Goal: Information Seeking & Learning: Learn about a topic

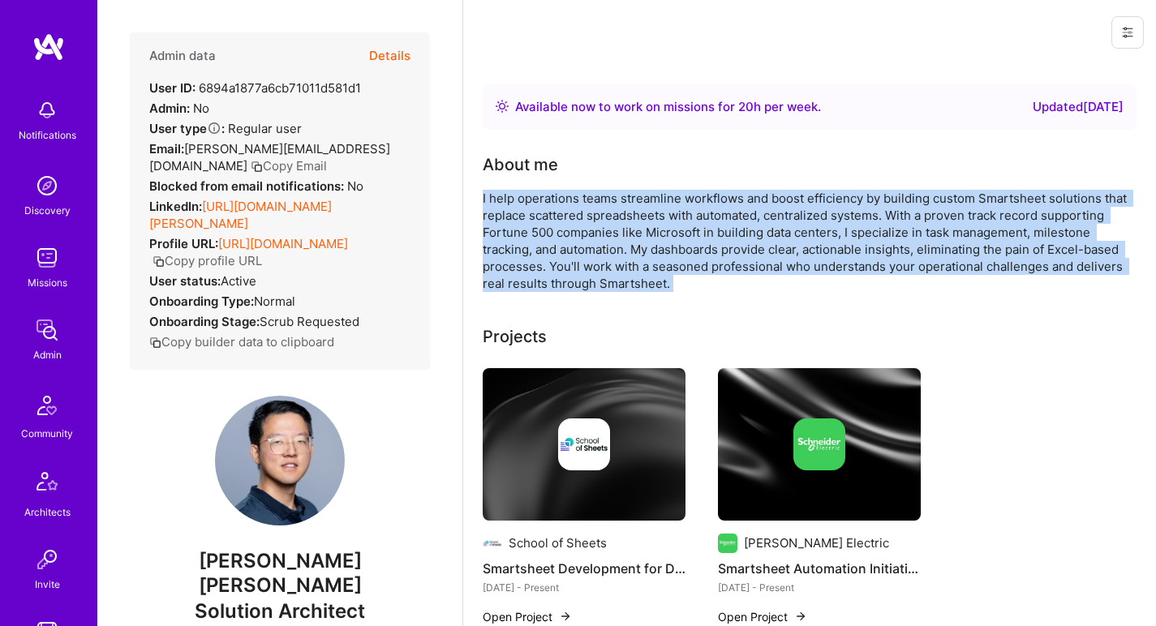
scroll to position [613, 0]
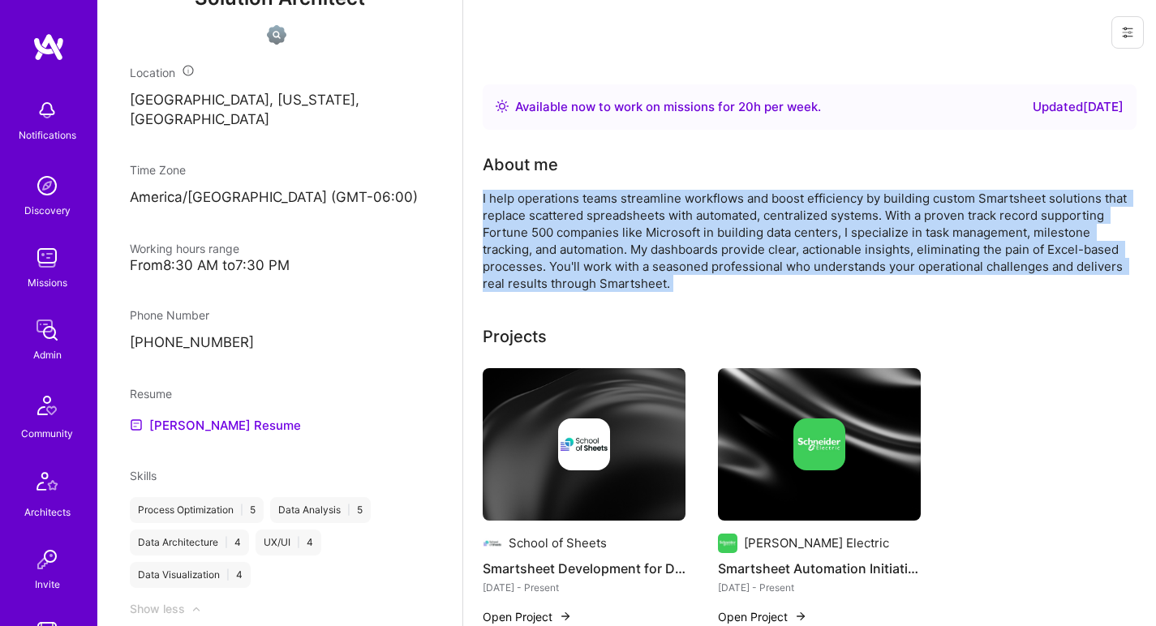
click at [562, 194] on div "I help operations teams streamline workflows and boost efficiency by building c…" at bounding box center [807, 241] width 649 height 102
click at [728, 251] on div "I help operations teams streamline workflows and boost efficiency by building c…" at bounding box center [807, 241] width 649 height 102
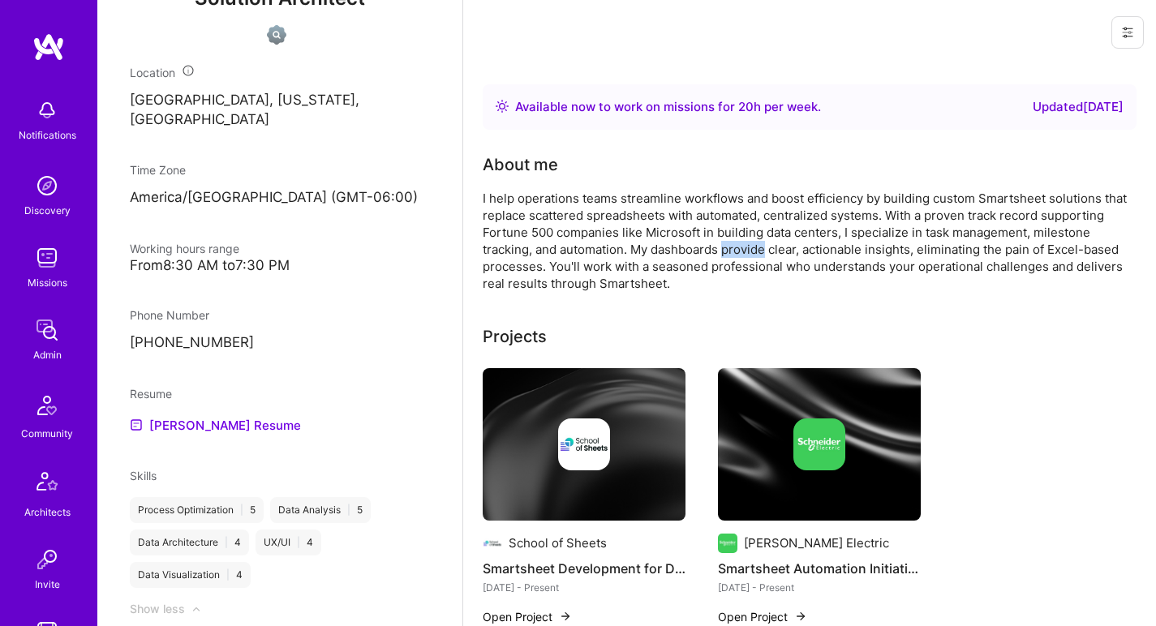
click at [728, 251] on div "I help operations teams streamline workflows and boost efficiency by building c…" at bounding box center [807, 241] width 649 height 102
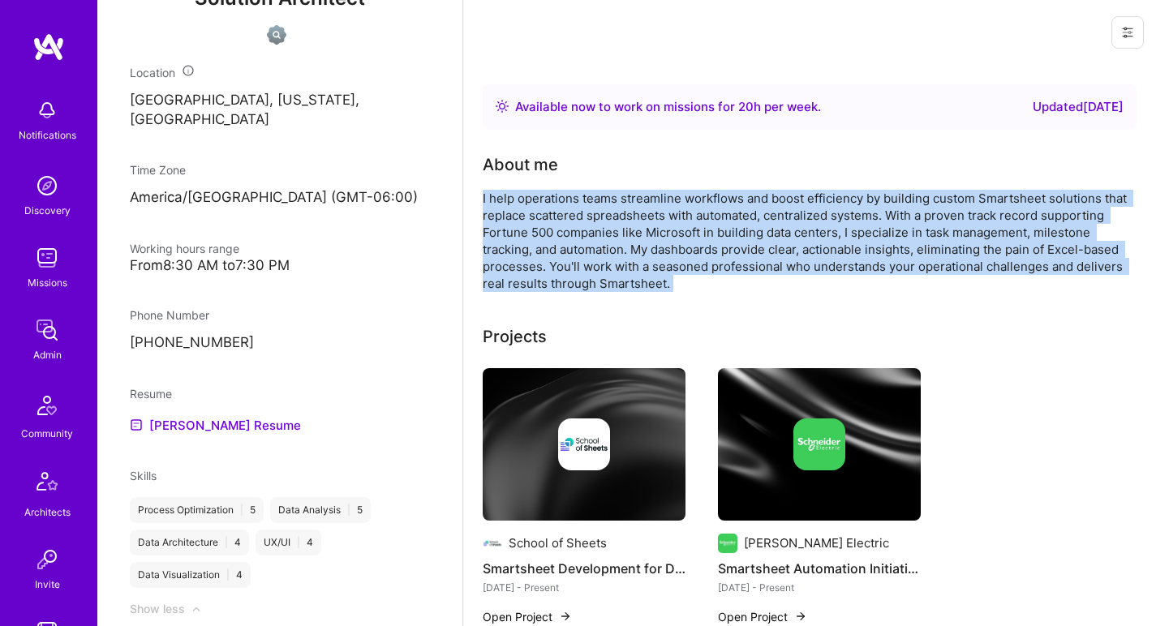
click at [728, 251] on div "I help operations teams streamline workflows and boost efficiency by building c…" at bounding box center [807, 241] width 649 height 102
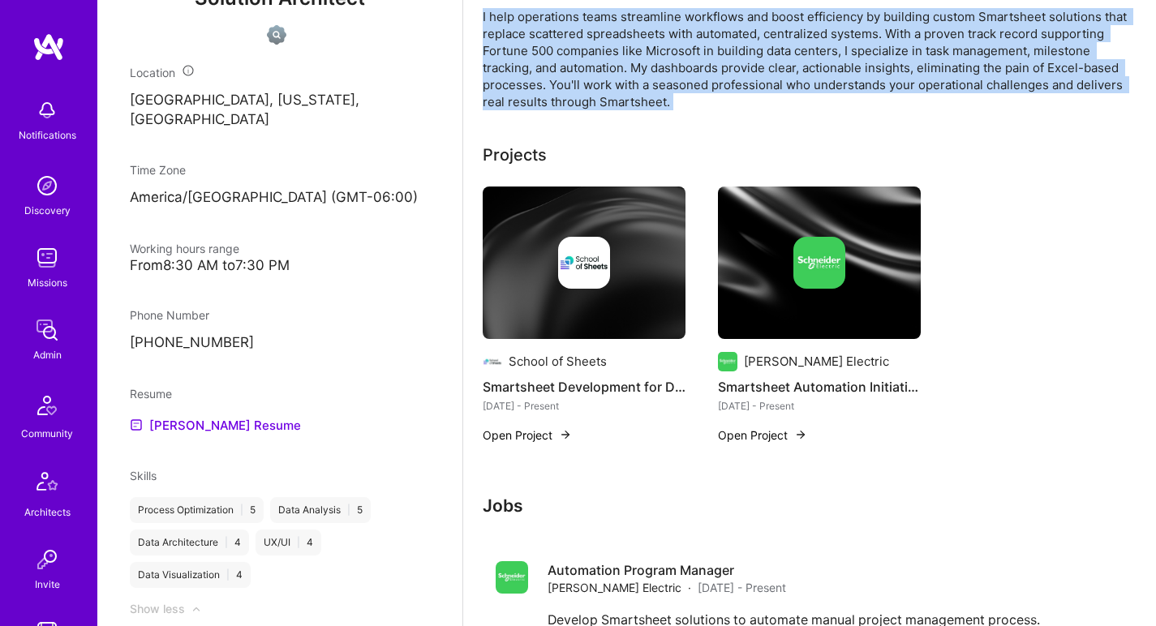
scroll to position [230, 0]
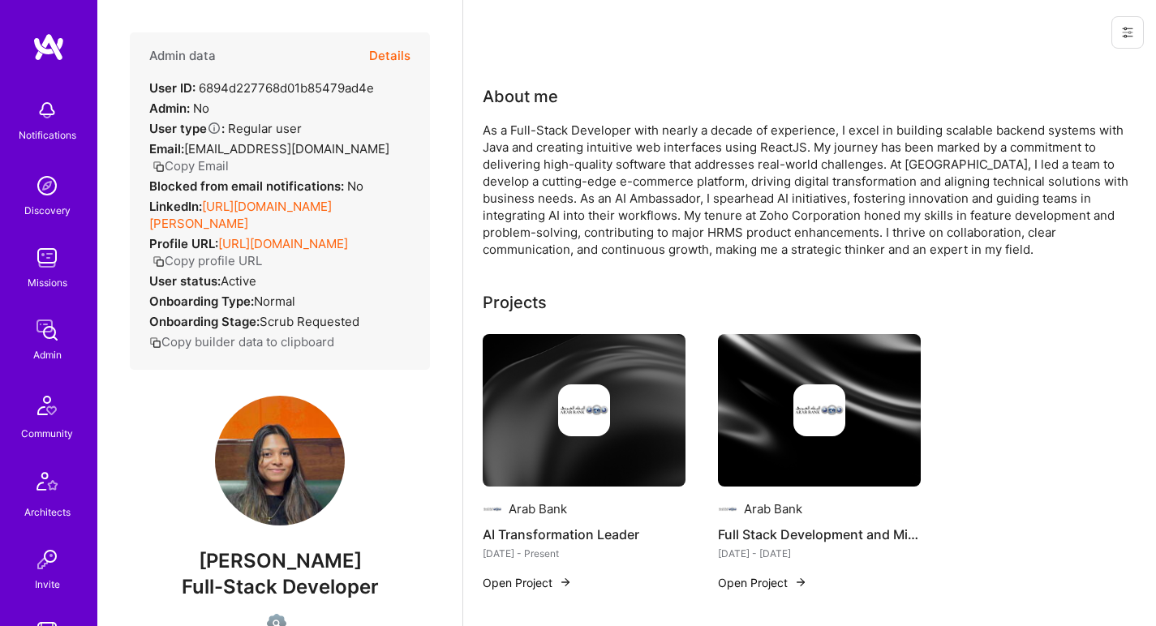
click at [273, 203] on link "https://linkedin.com/in/anitha-mohann" at bounding box center [240, 215] width 182 height 32
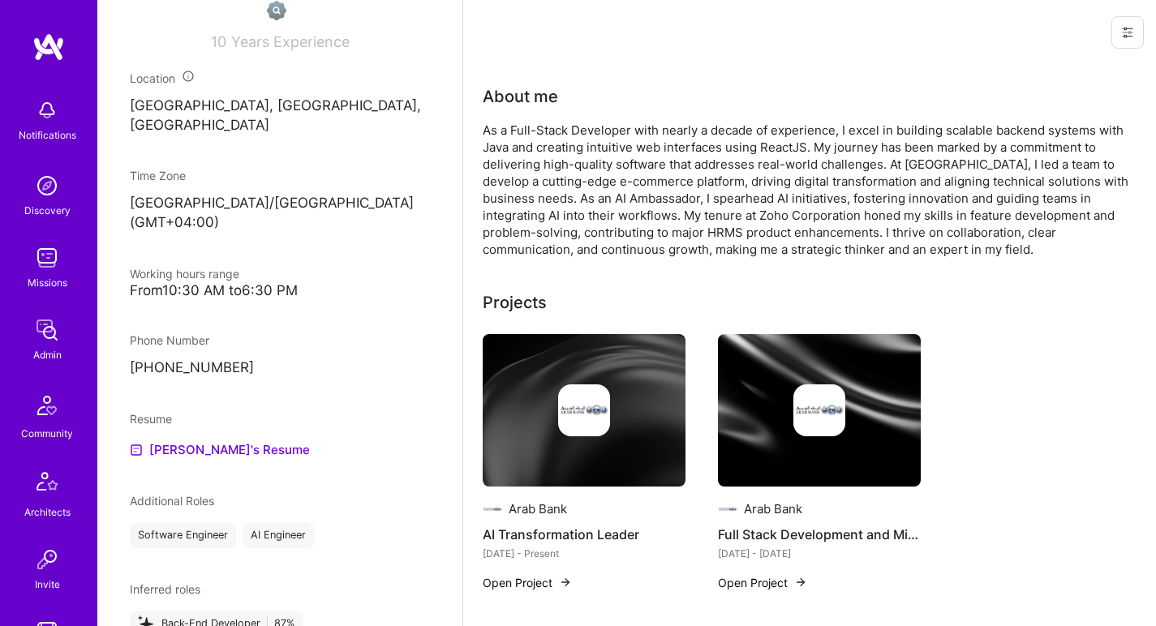
scroll to position [681, 0]
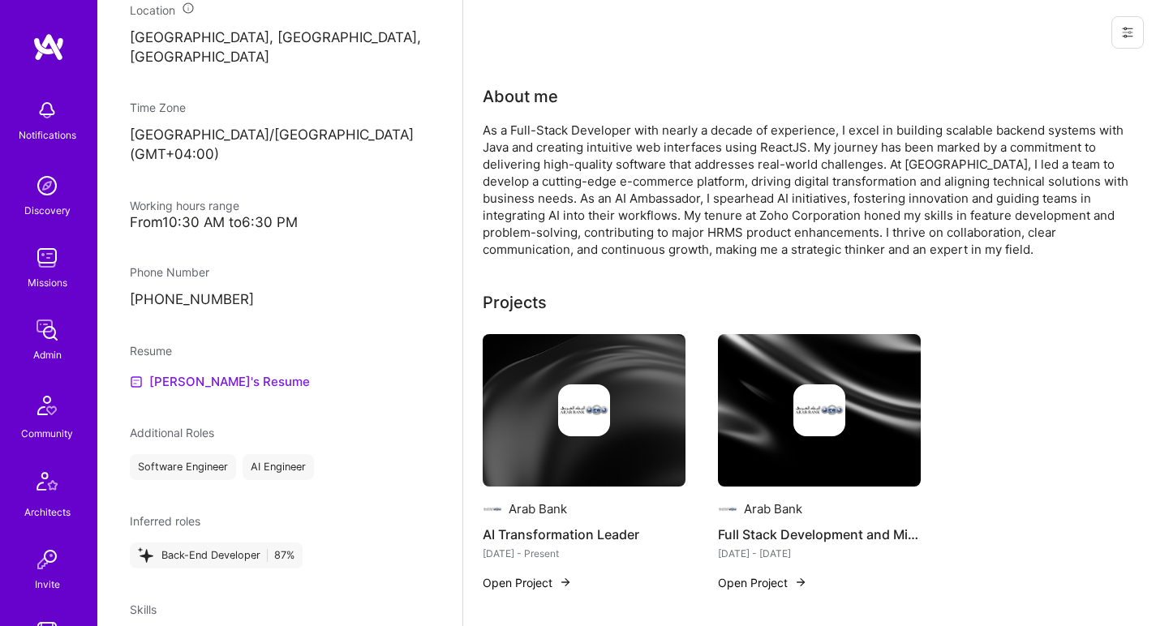
click at [194, 372] on link "Anitha's Resume" at bounding box center [220, 381] width 180 height 19
click at [664, 101] on div "About me" at bounding box center [807, 96] width 649 height 24
click at [642, 141] on div "As a Full-Stack Developer with nearly a decade of experience, I excel in buildi…" at bounding box center [807, 190] width 649 height 136
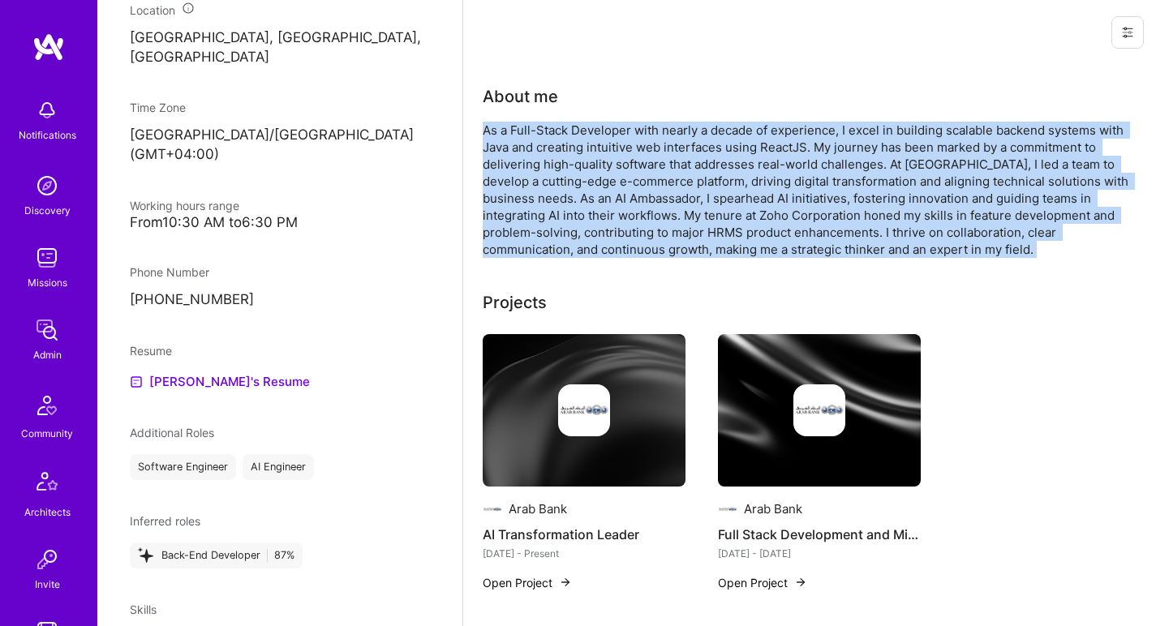
click at [642, 141] on div "As a Full-Stack Developer with nearly a decade of experience, I excel in buildi…" at bounding box center [807, 190] width 649 height 136
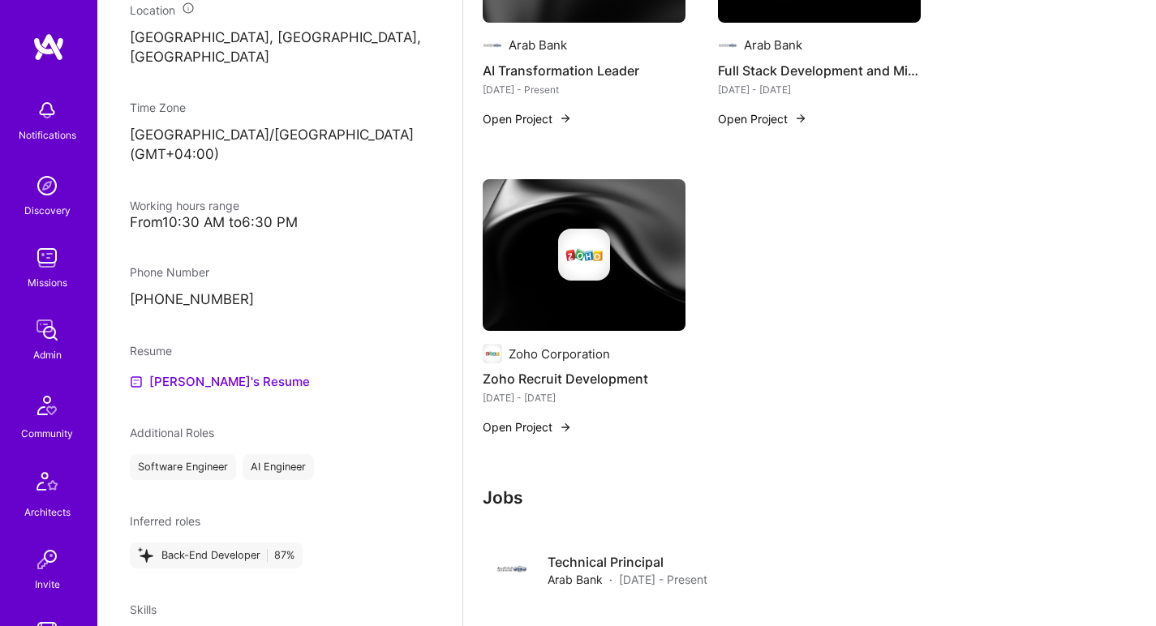
scroll to position [234, 0]
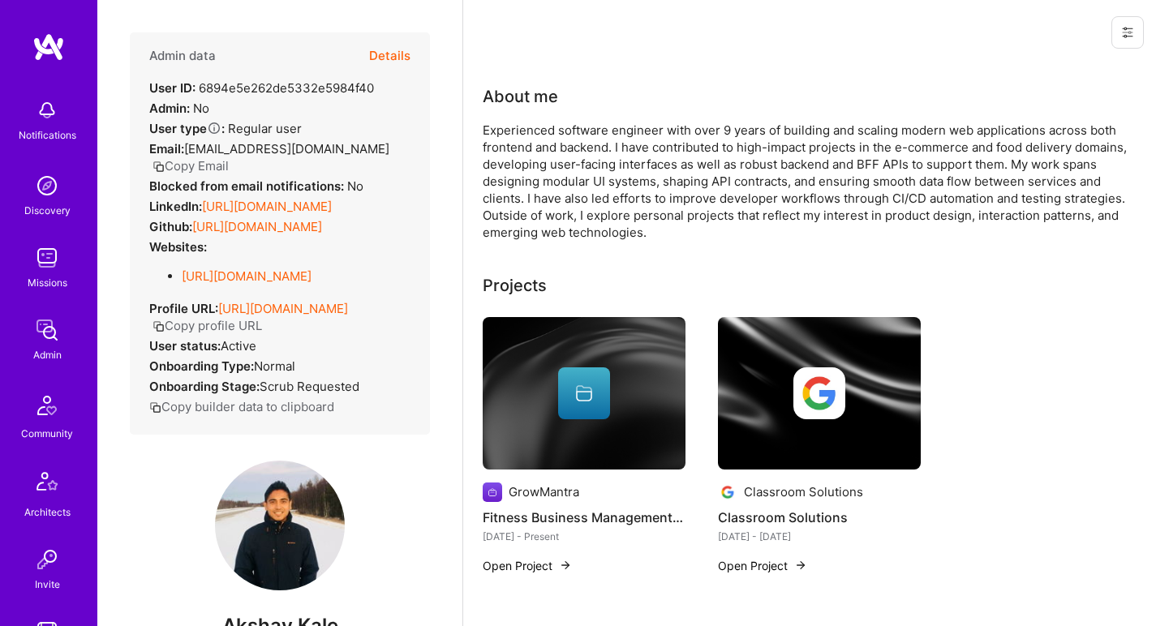
click at [242, 234] on link "[URL][DOMAIN_NAME]" at bounding box center [257, 226] width 130 height 15
click at [227, 284] on link "[URL][DOMAIN_NAME]" at bounding box center [247, 275] width 130 height 15
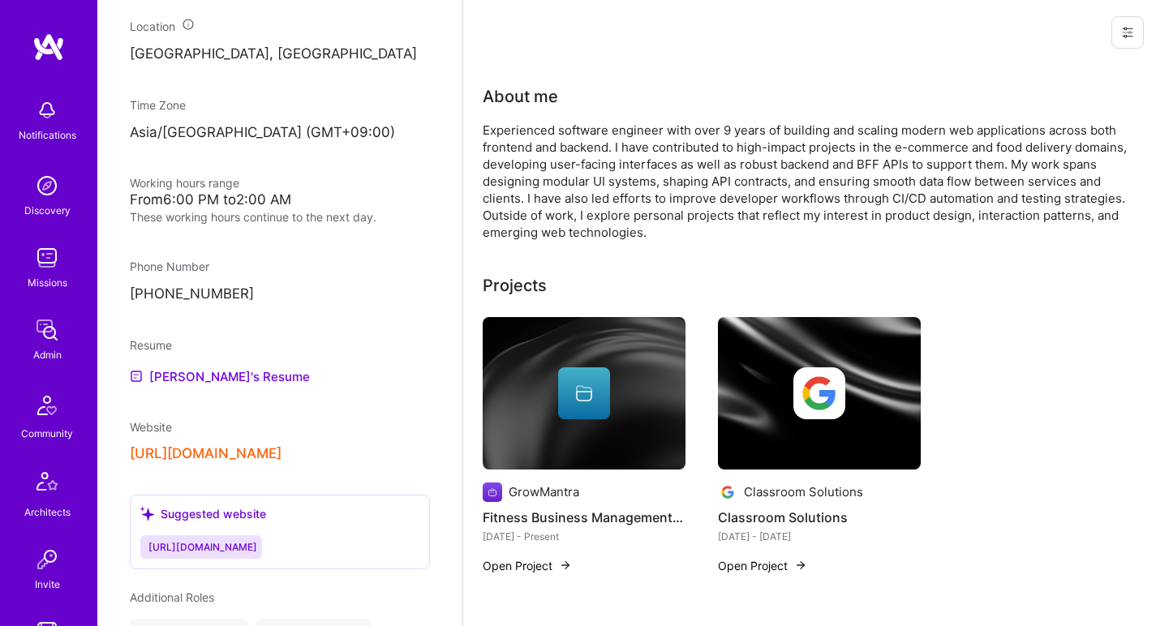
scroll to position [782, 0]
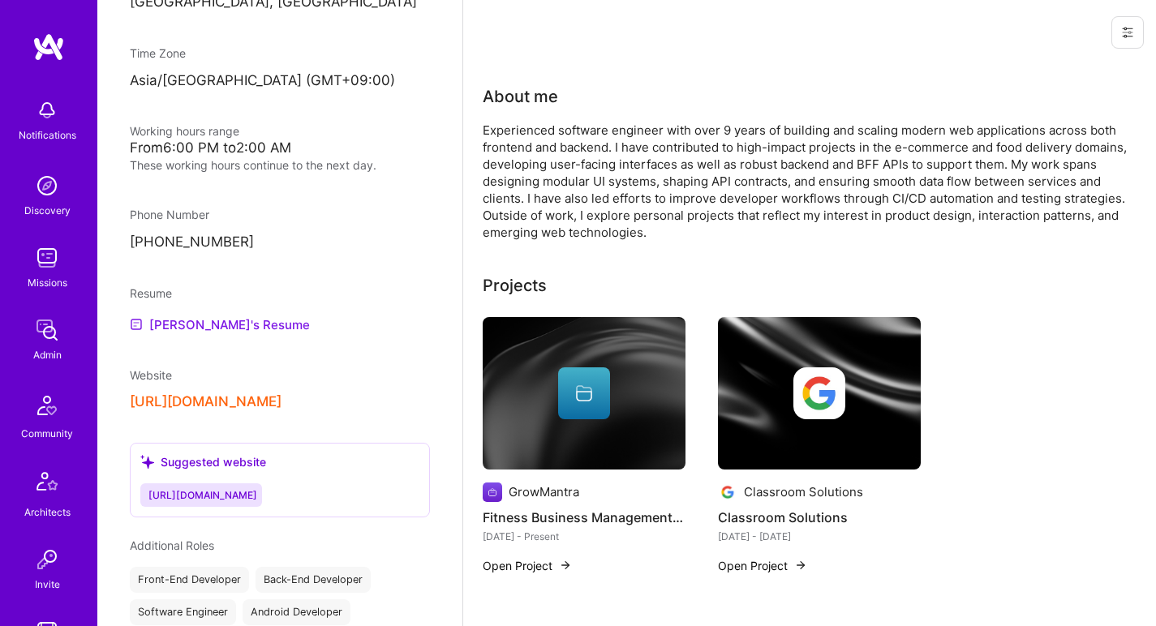
click at [207, 334] on link "[PERSON_NAME]'s Resume" at bounding box center [220, 324] width 180 height 19
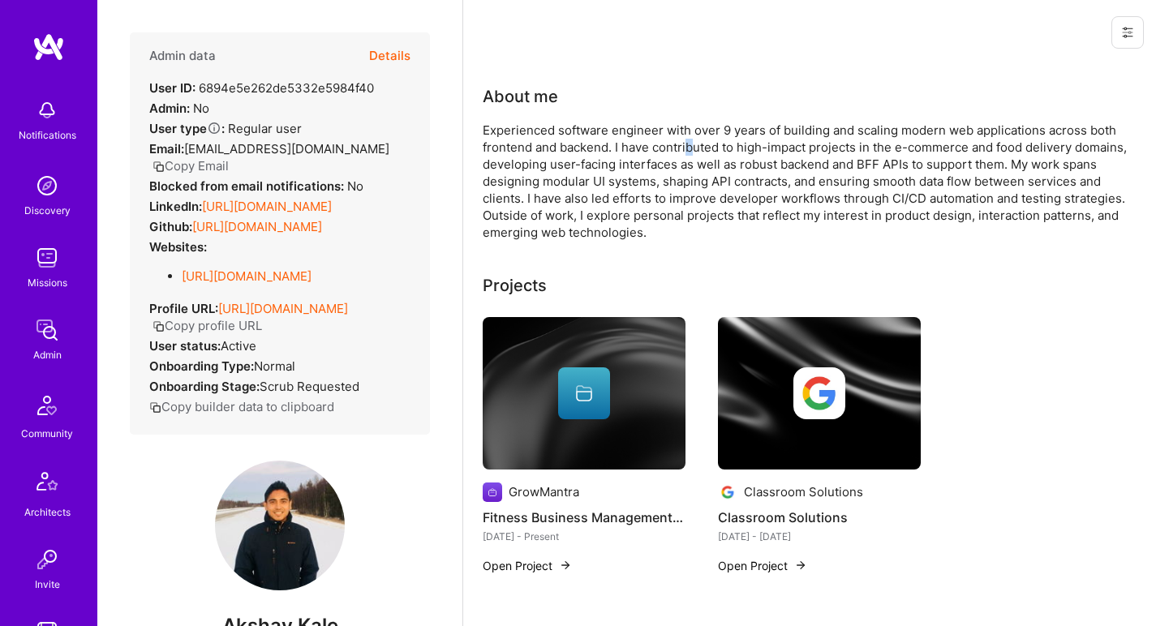
click at [690, 144] on div "Experienced software engineer with over 9 years of building and scaling modern …" at bounding box center [807, 181] width 649 height 119
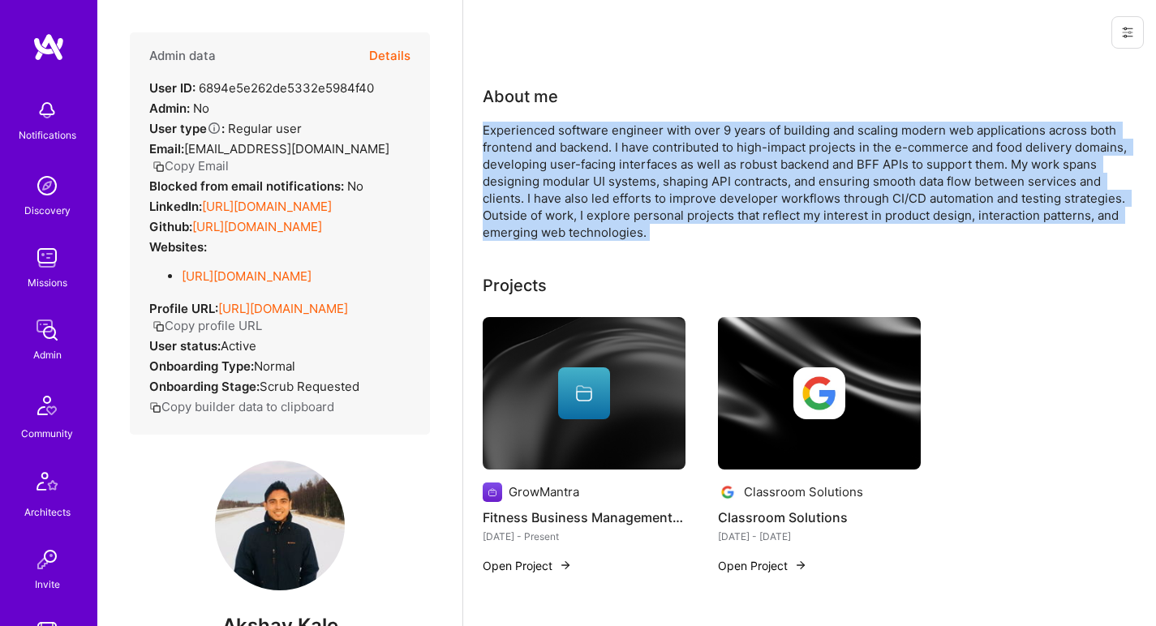
click at [690, 144] on div "Experienced software engineer with over 9 years of building and scaling modern …" at bounding box center [807, 181] width 649 height 119
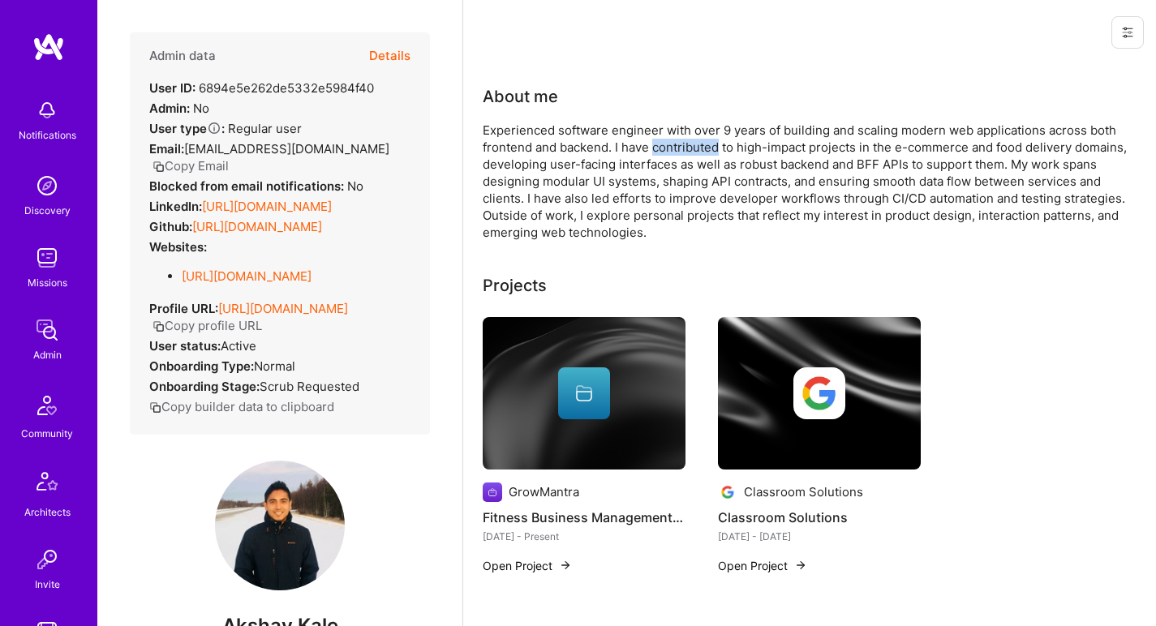
click at [690, 144] on div "Experienced software engineer with over 9 years of building and scaling modern …" at bounding box center [807, 181] width 649 height 119
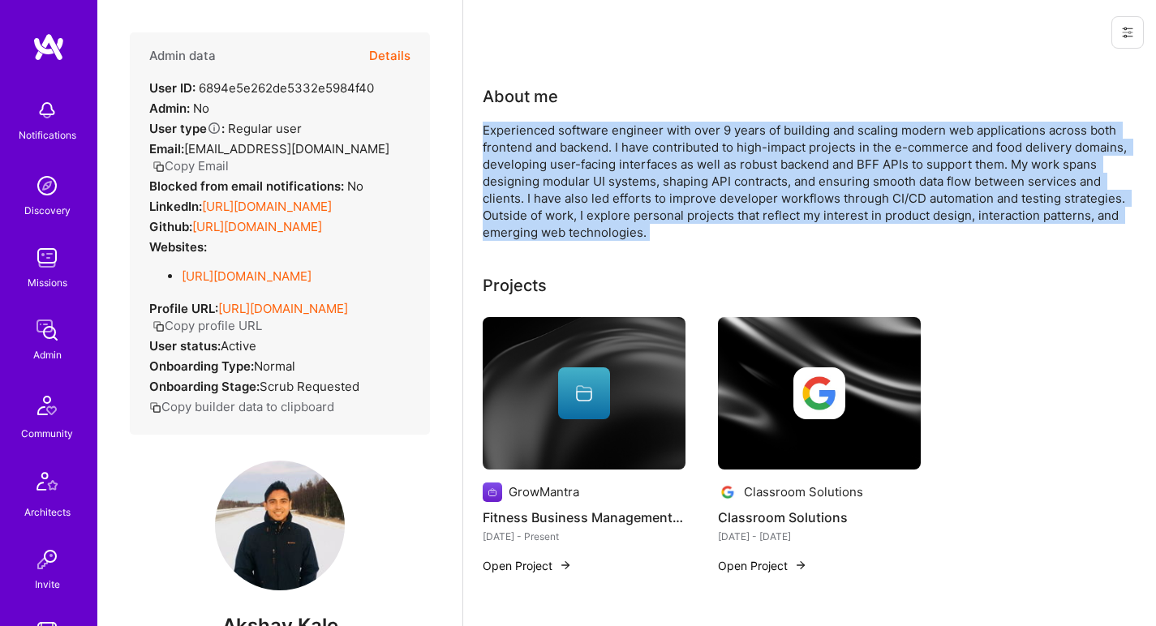
click at [690, 144] on div "Experienced software engineer with over 9 years of building and scaling modern …" at bounding box center [807, 181] width 649 height 119
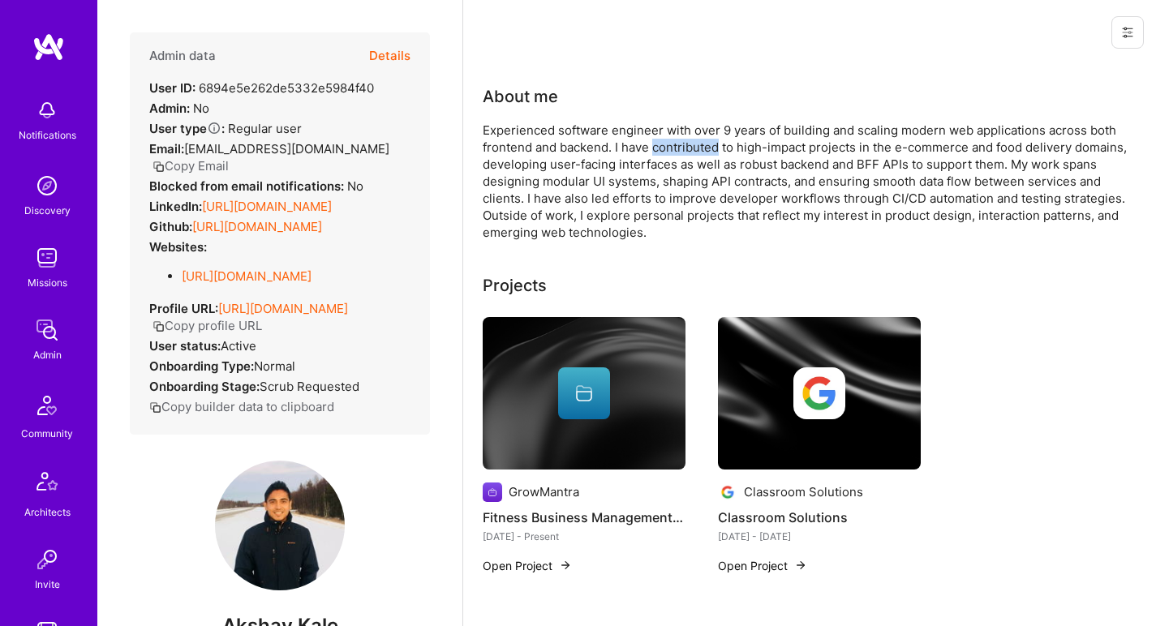
click at [690, 144] on div "Experienced software engineer with over 9 years of building and scaling modern …" at bounding box center [807, 181] width 649 height 119
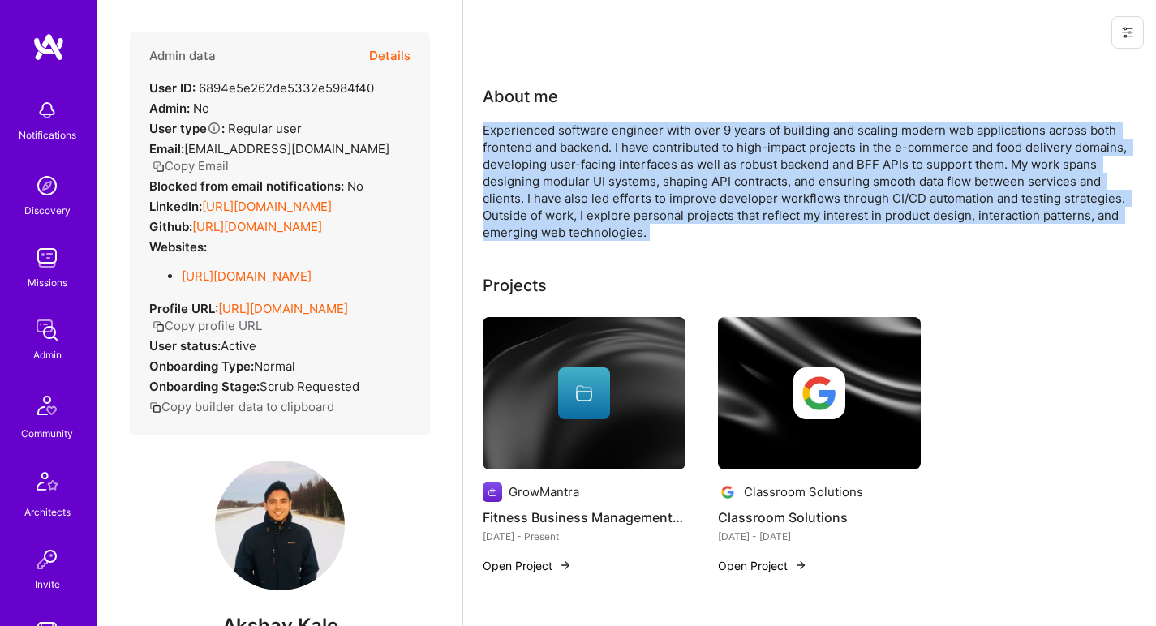
click at [690, 144] on div "Experienced software engineer with over 9 years of building and scaling modern …" at bounding box center [807, 181] width 649 height 119
click at [638, 152] on div "Experienced software engineer with over 9 years of building and scaling modern …" at bounding box center [807, 181] width 649 height 119
click at [638, 151] on div "Experienced software engineer with over 9 years of building and scaling modern …" at bounding box center [807, 181] width 649 height 119
click at [639, 151] on div "Experienced software engineer with over 9 years of building and scaling modern …" at bounding box center [807, 181] width 649 height 119
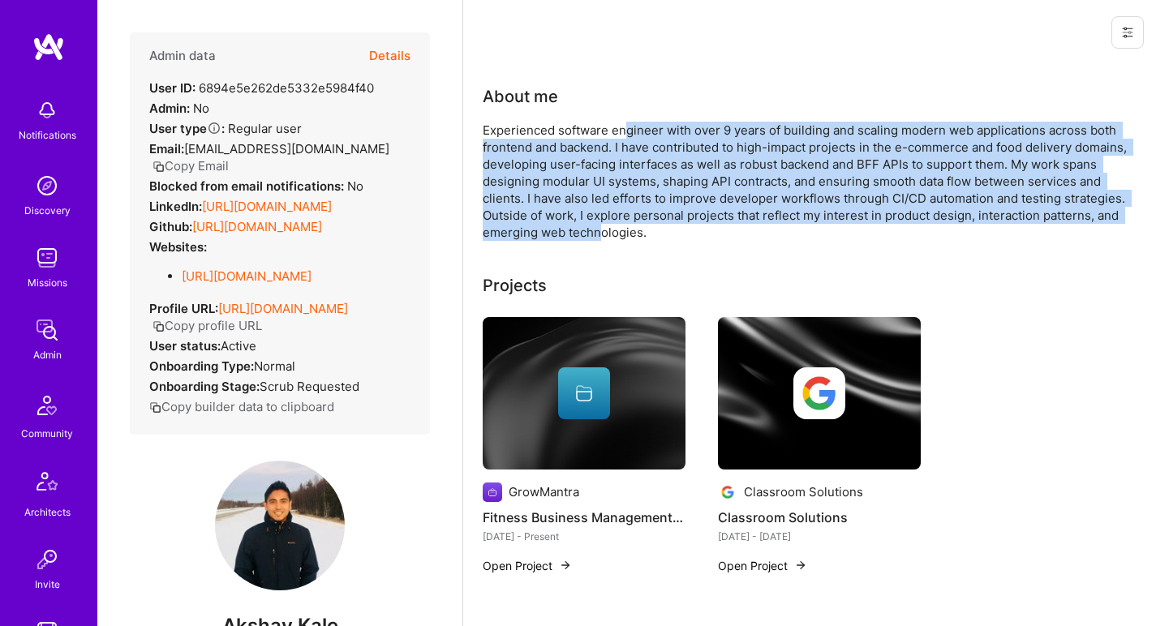
drag, startPoint x: 625, startPoint y: 135, endPoint x: 600, endPoint y: 227, distance: 94.8
click at [600, 227] on div "Experienced software engineer with over 9 years of building and scaling modern …" at bounding box center [807, 181] width 649 height 119
drag, startPoint x: 599, startPoint y: 228, endPoint x: 594, endPoint y: 127, distance: 100.7
click at [594, 127] on div "Experienced software engineer with over 9 years of building and scaling modern …" at bounding box center [807, 181] width 649 height 119
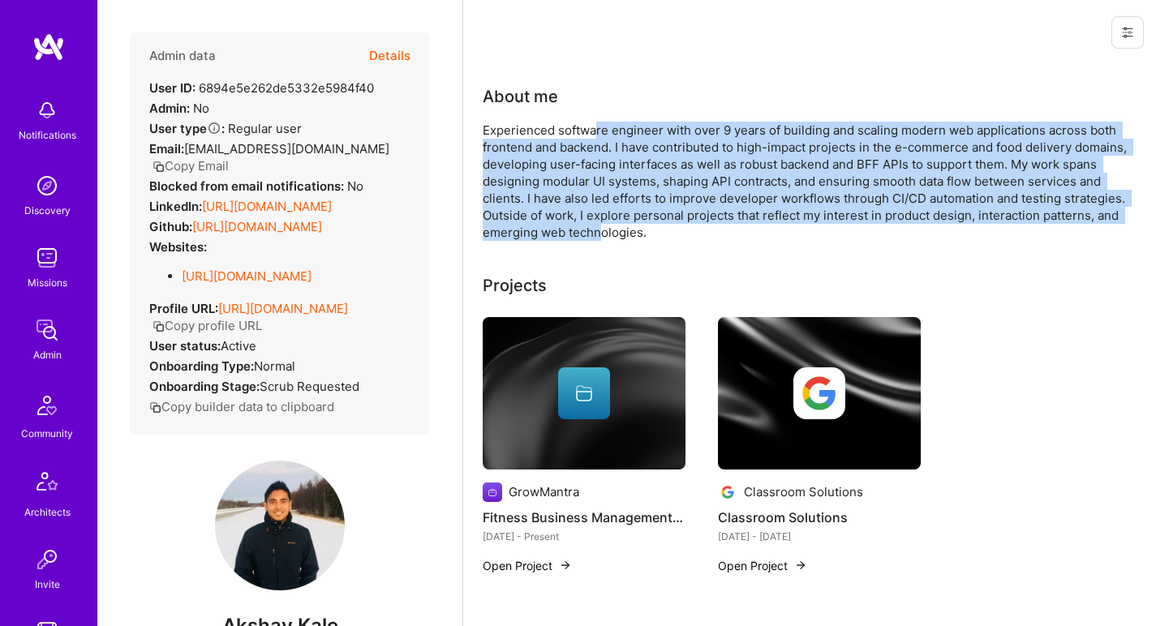
click at [594, 127] on div "Experienced software engineer with over 9 years of building and scaling modern …" at bounding box center [807, 181] width 649 height 119
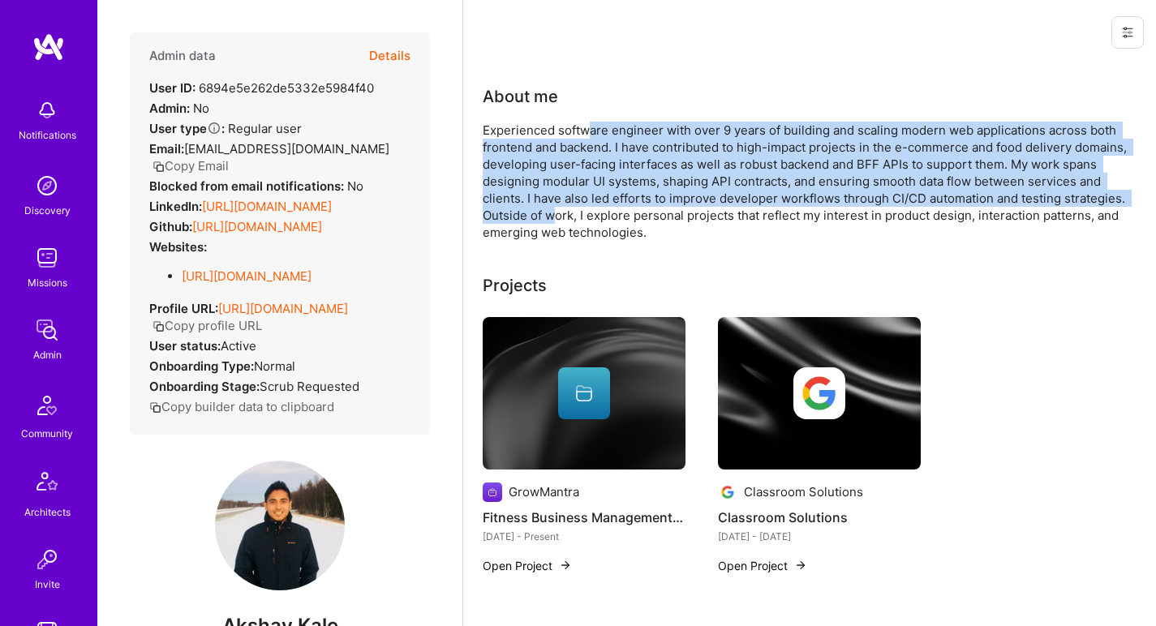
drag, startPoint x: 587, startPoint y: 131, endPoint x: 552, endPoint y: 217, distance: 93.1
click at [552, 216] on div "Experienced software engineer with over 9 years of building and scaling modern …" at bounding box center [807, 181] width 649 height 119
click at [552, 217] on div "Experienced software engineer with over 9 years of building and scaling modern …" at bounding box center [807, 181] width 649 height 119
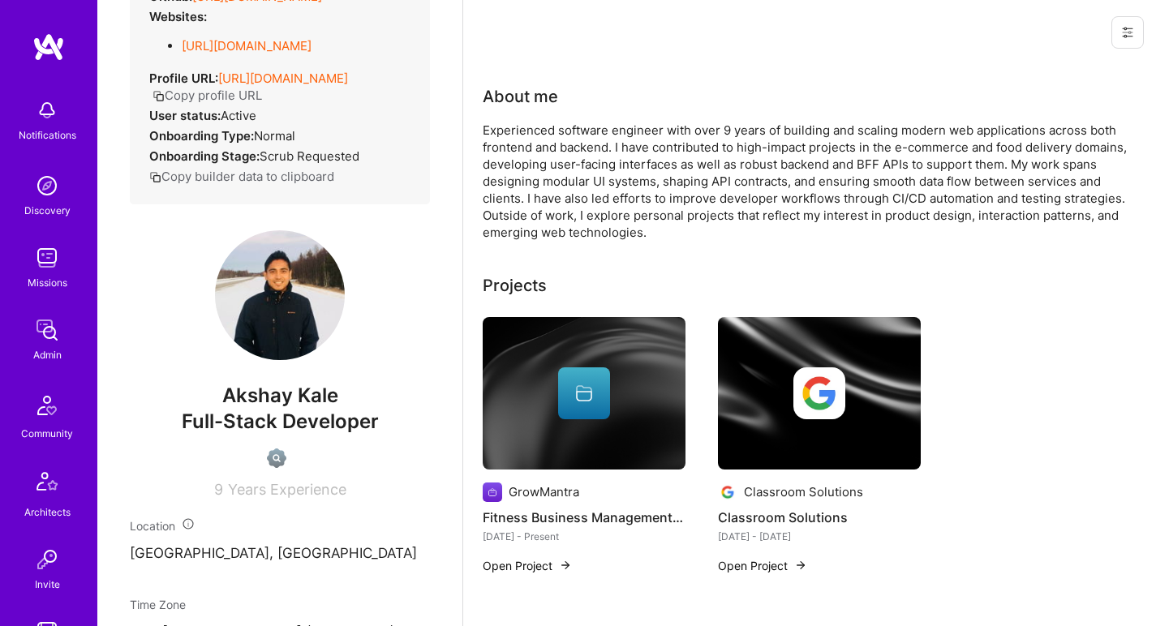
scroll to position [305, 0]
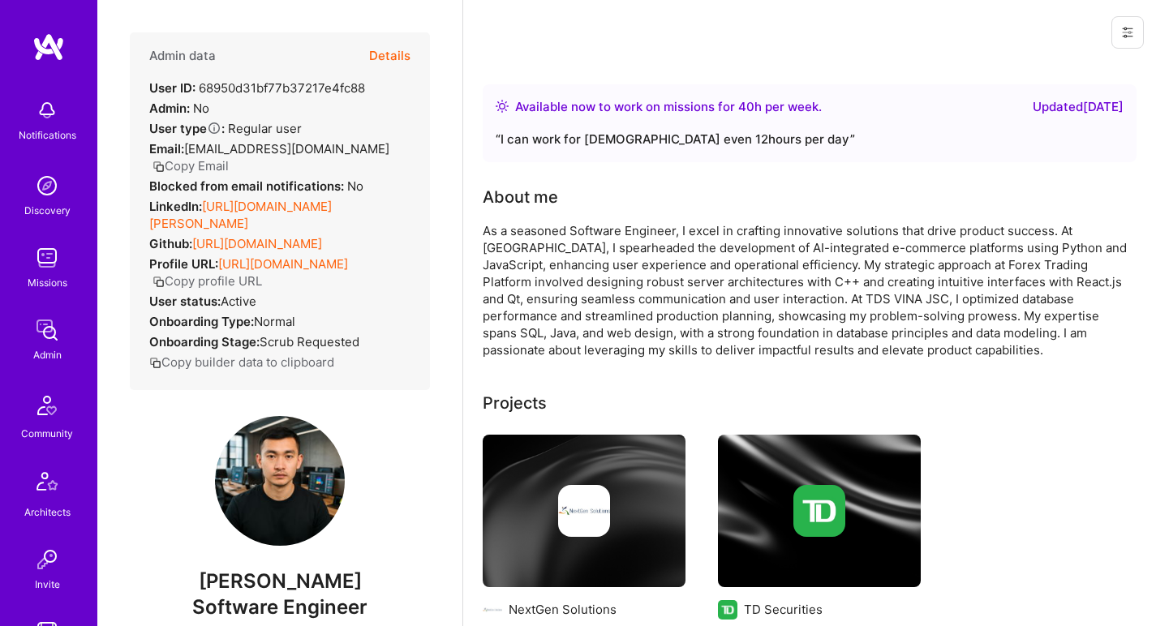
click at [242, 251] on link "[URL][DOMAIN_NAME]" at bounding box center [257, 243] width 130 height 15
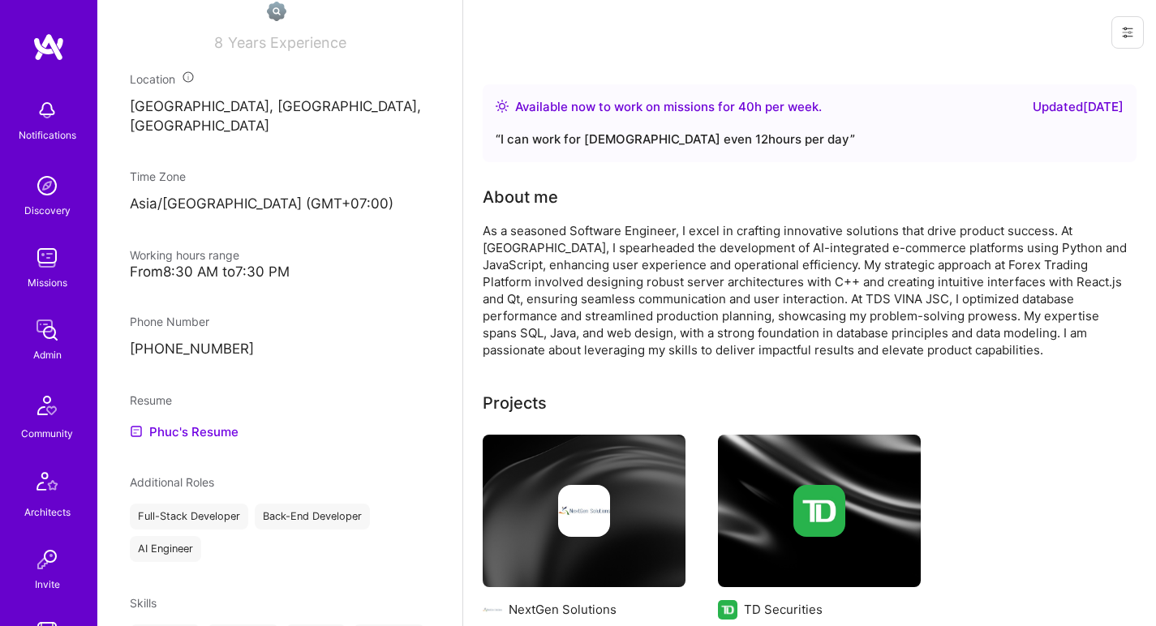
scroll to position [756, 0]
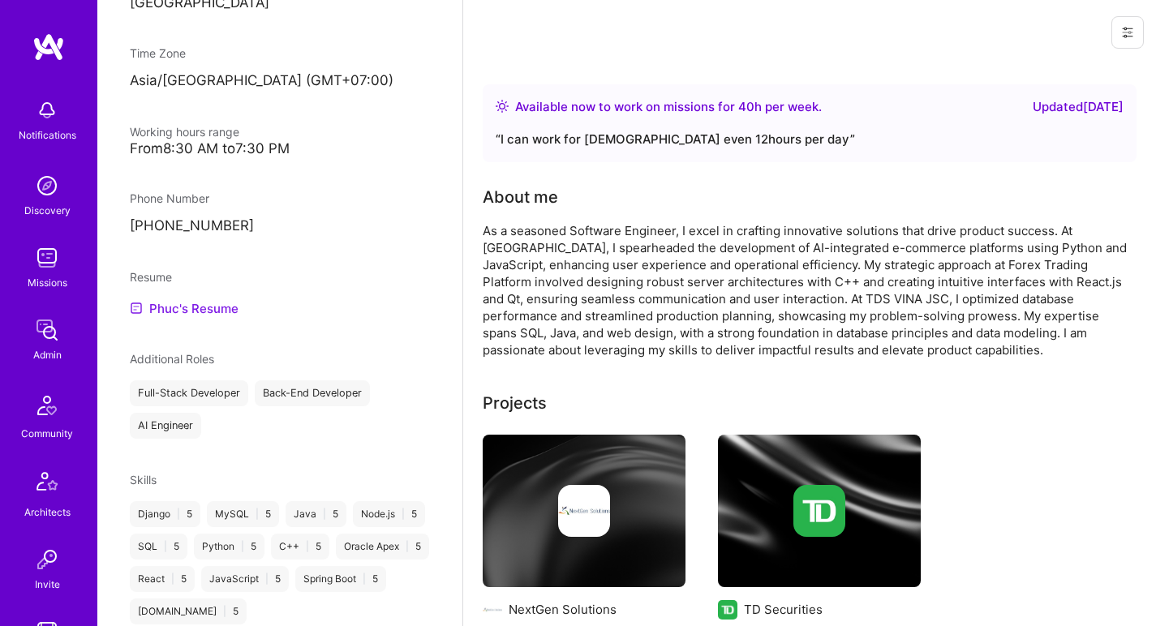
click at [206, 311] on link "Phuc's Resume" at bounding box center [184, 307] width 109 height 19
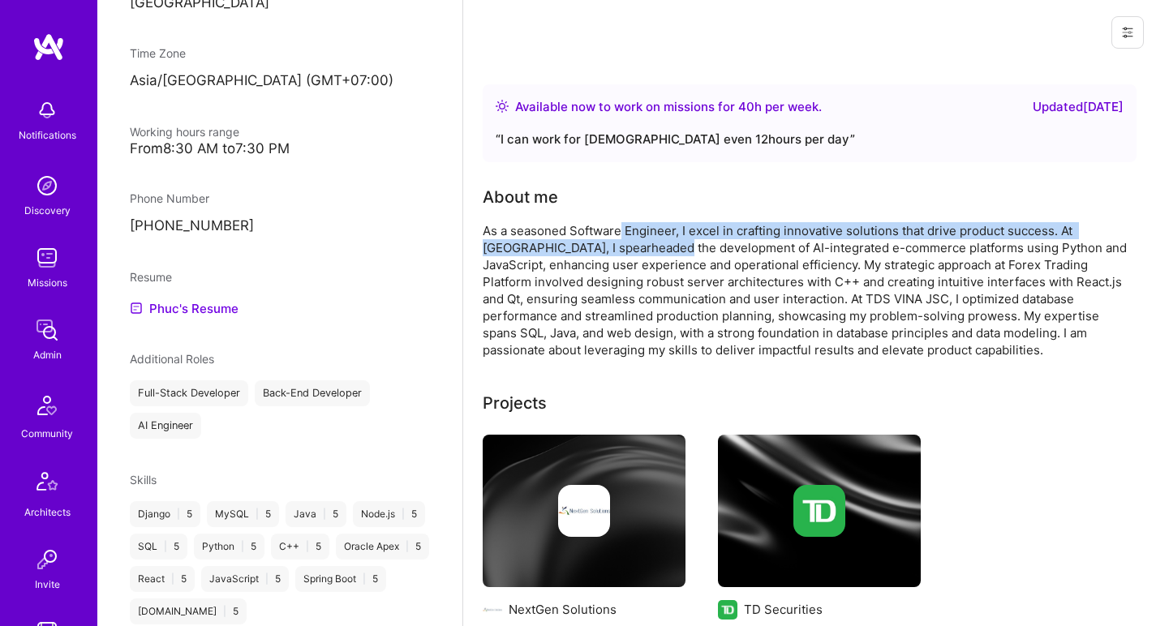
click at [623, 238] on div "As a seasoned Software Engineer, I excel in crafting innovative solutions that …" at bounding box center [807, 290] width 649 height 136
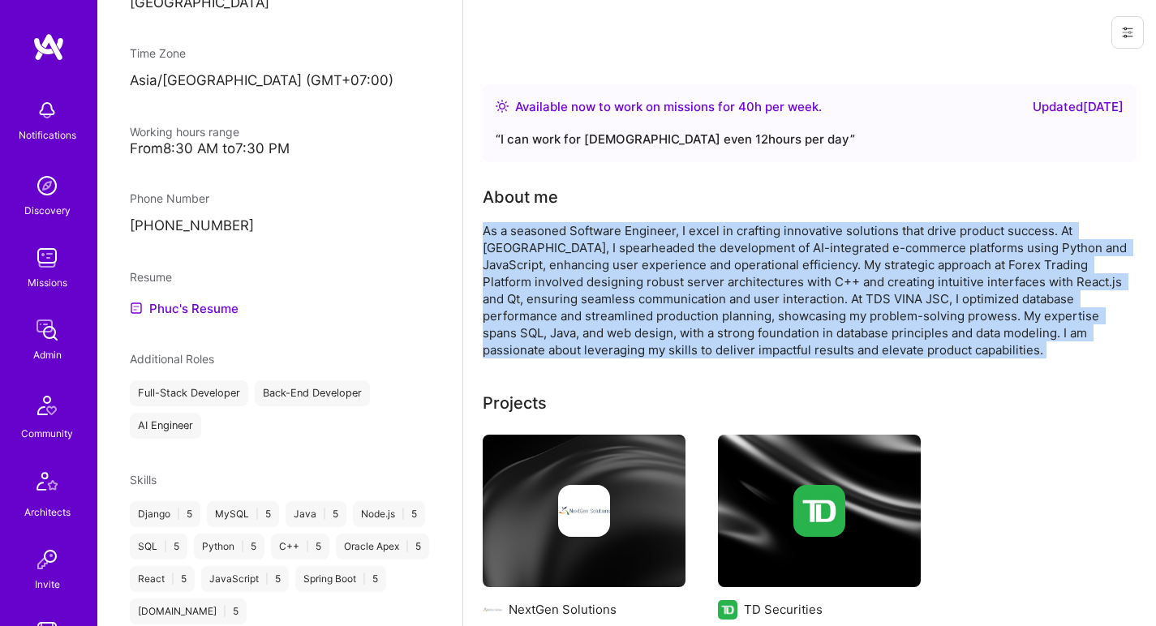
click at [623, 238] on div "As a seasoned Software Engineer, I excel in crafting innovative solutions that …" at bounding box center [807, 290] width 649 height 136
click at [620, 240] on div "As a seasoned Software Engineer, I excel in crafting innovative solutions that …" at bounding box center [807, 290] width 649 height 136
click at [625, 231] on div "As a seasoned Software Engineer, I excel in crafting innovative solutions that …" at bounding box center [807, 290] width 649 height 136
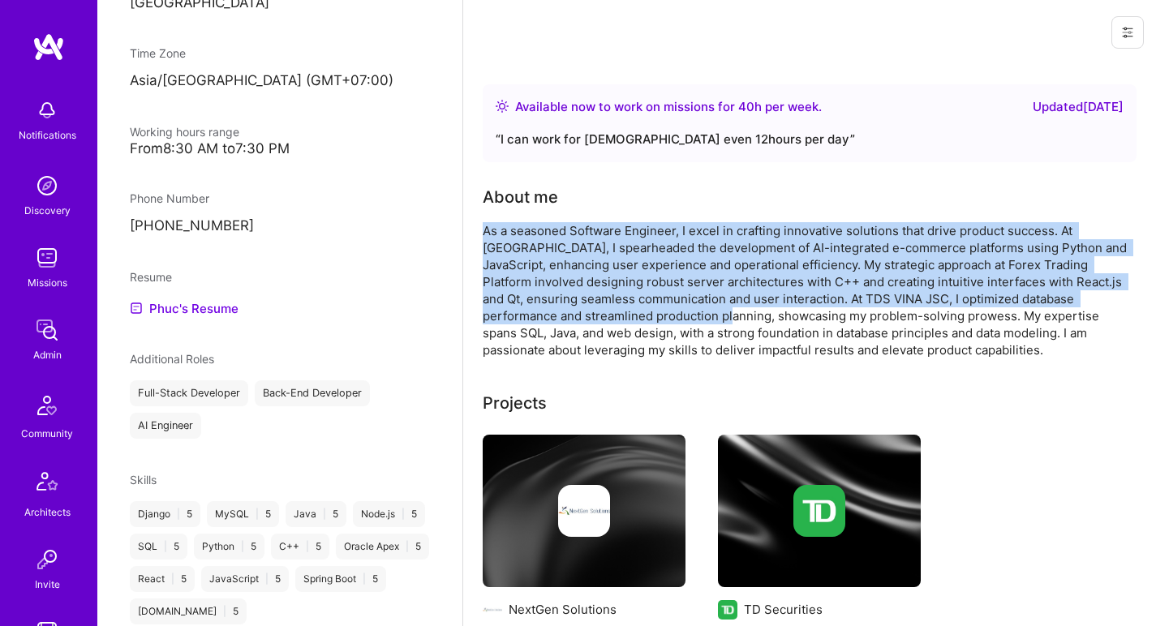
drag, startPoint x: 632, startPoint y: 218, endPoint x: 624, endPoint y: 318, distance: 100.1
click at [624, 317] on div "About me As a seasoned Software Engineer, I excel in crafting innovative soluti…" at bounding box center [807, 272] width 649 height 174
click at [624, 318] on div "As a seasoned Software Engineer, I excel in crafting innovative solutions that …" at bounding box center [807, 290] width 649 height 136
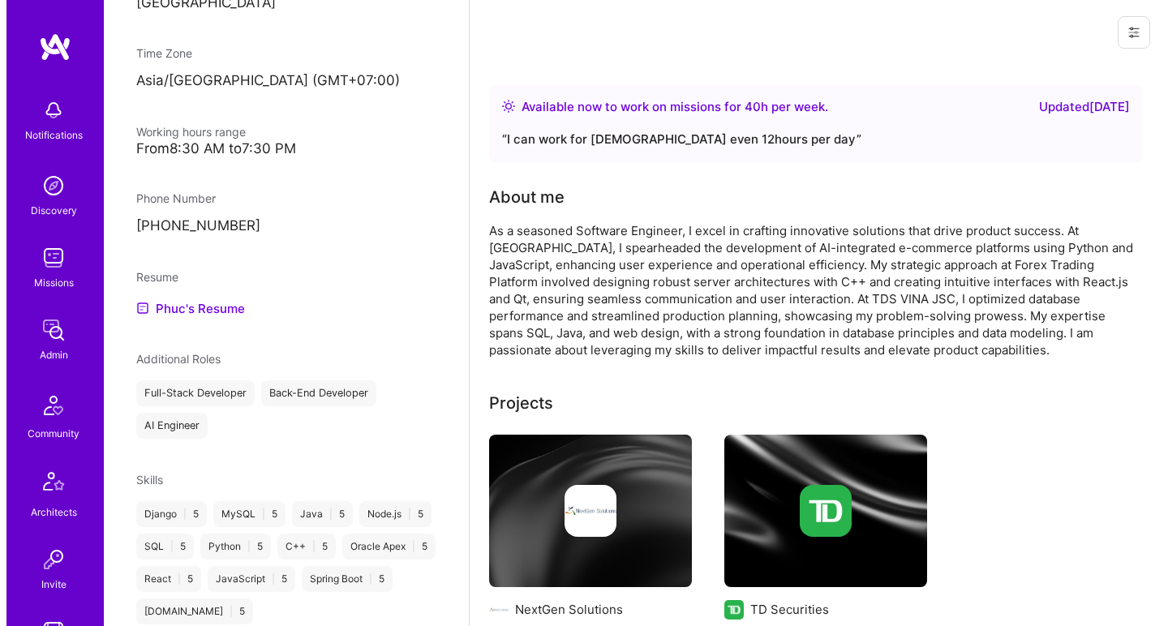
scroll to position [182, 0]
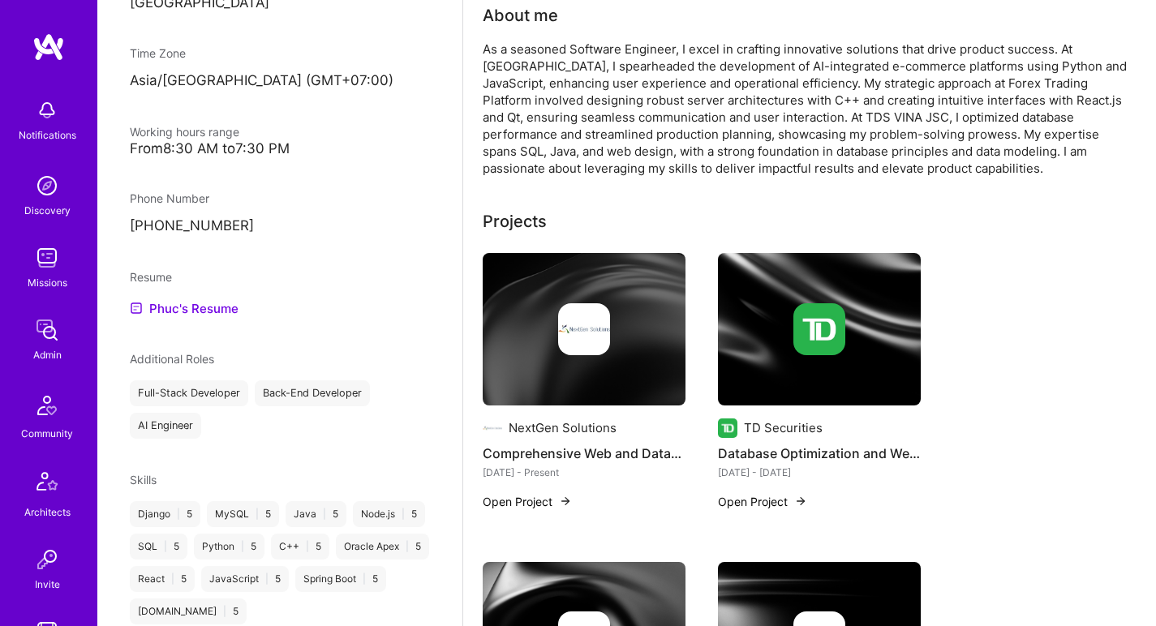
click at [620, 311] on div at bounding box center [584, 329] width 203 height 52
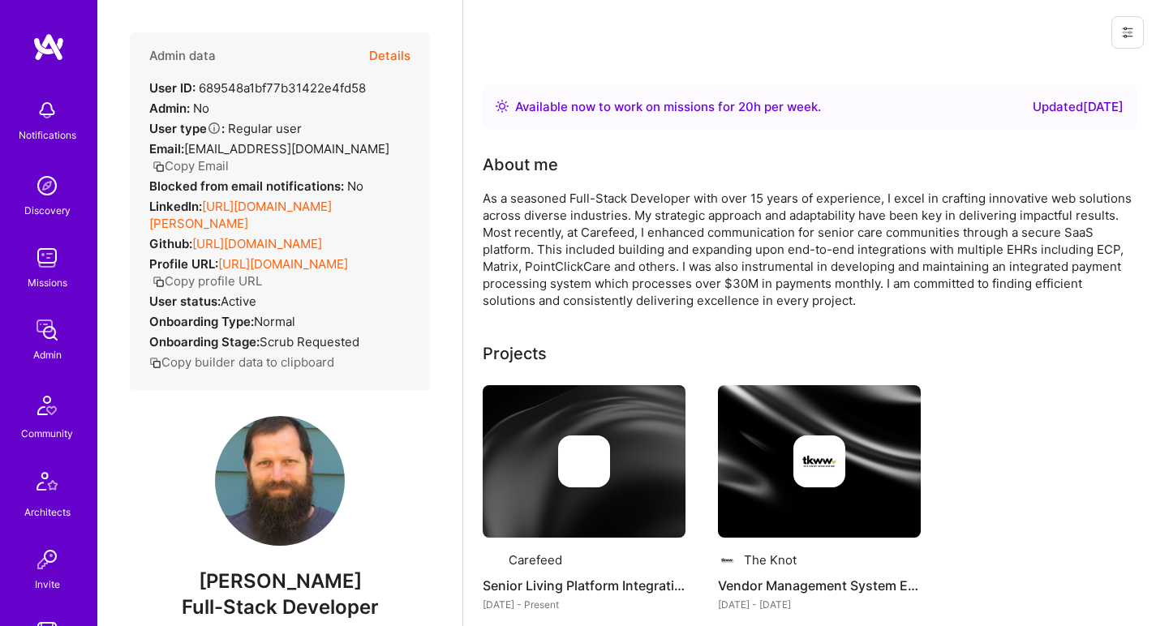
click at [260, 209] on link "https://linkedin.com/in/jim-barrett-7635b053" at bounding box center [240, 215] width 182 height 32
click at [238, 247] on link "https://github.com/jimbarrett/" at bounding box center [257, 243] width 130 height 15
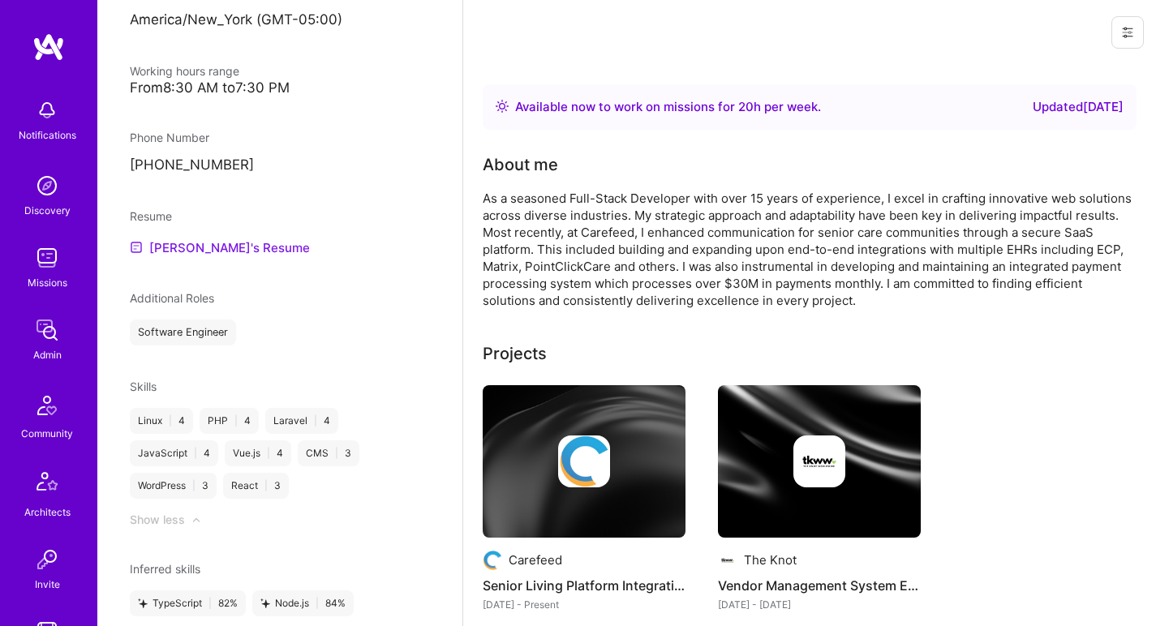
click at [213, 238] on link "Jim's Resume" at bounding box center [220, 247] width 180 height 19
